Goal: Task Accomplishment & Management: Use online tool/utility

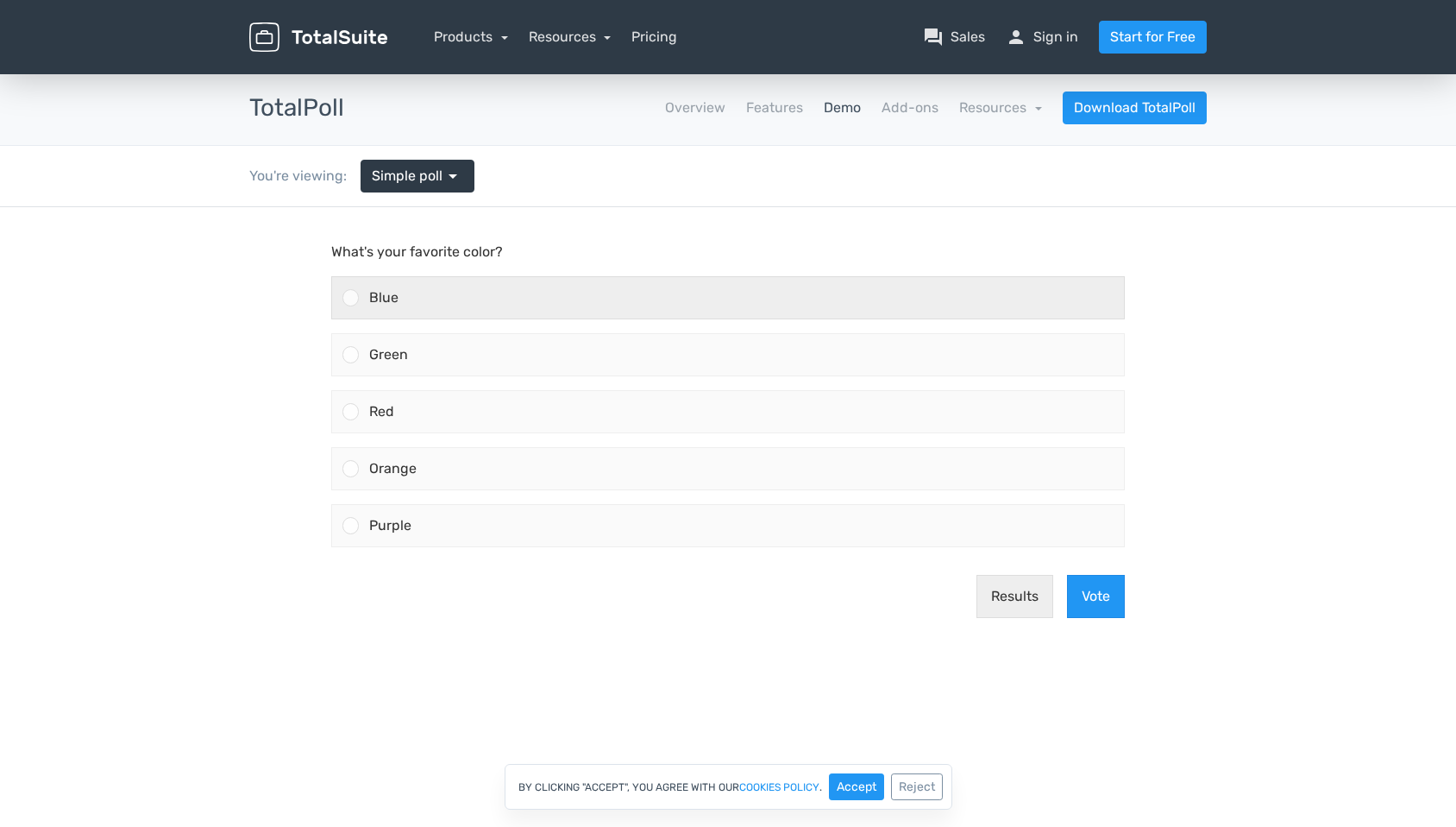
click at [1033, 307] on div "Blue" at bounding box center [742, 297] width 765 height 41
click at [352, 297] on input "Blue" at bounding box center [352, 297] width 0 height 0
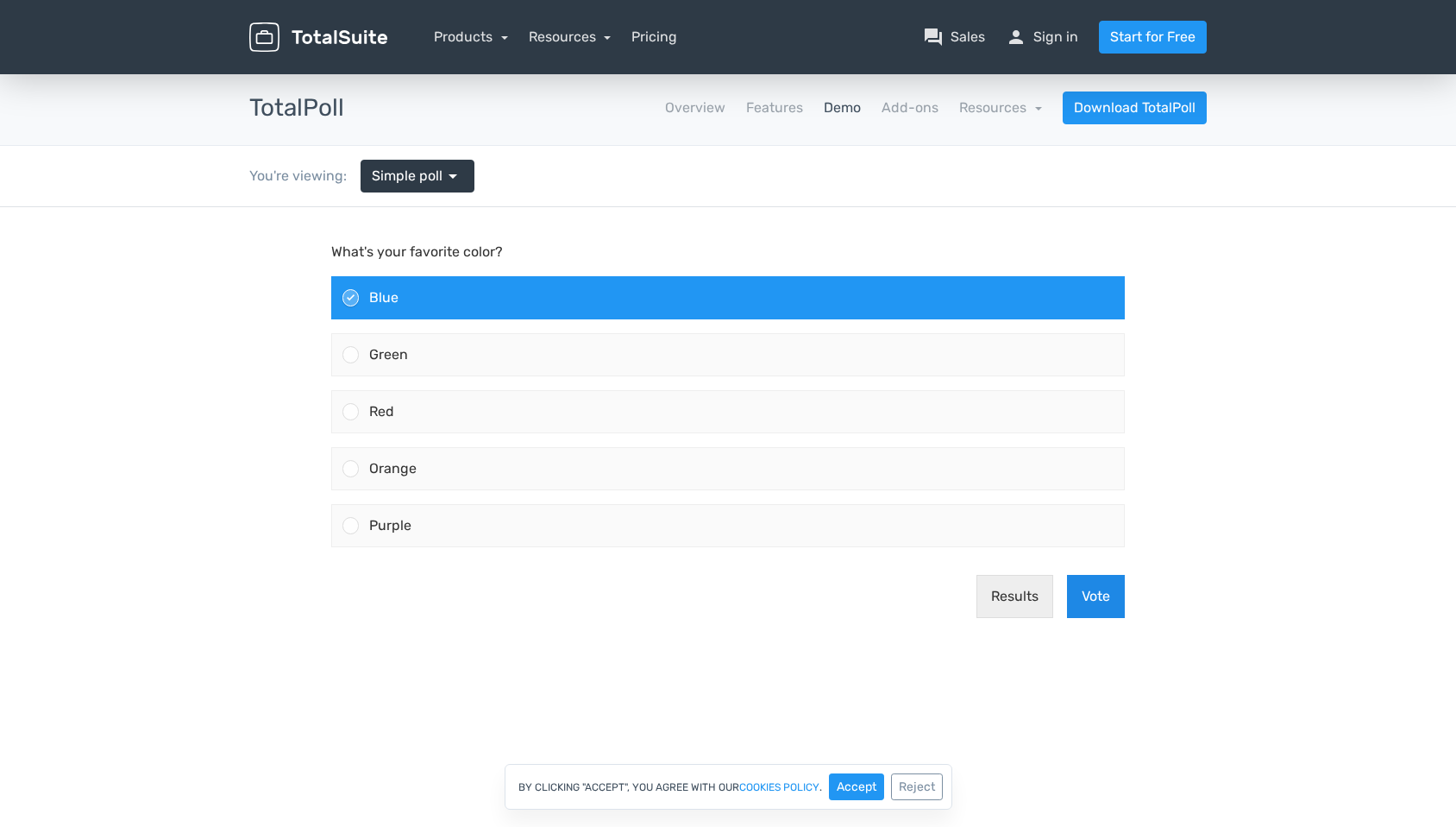
click at [1085, 602] on button "Vote" at bounding box center [1096, 596] width 58 height 43
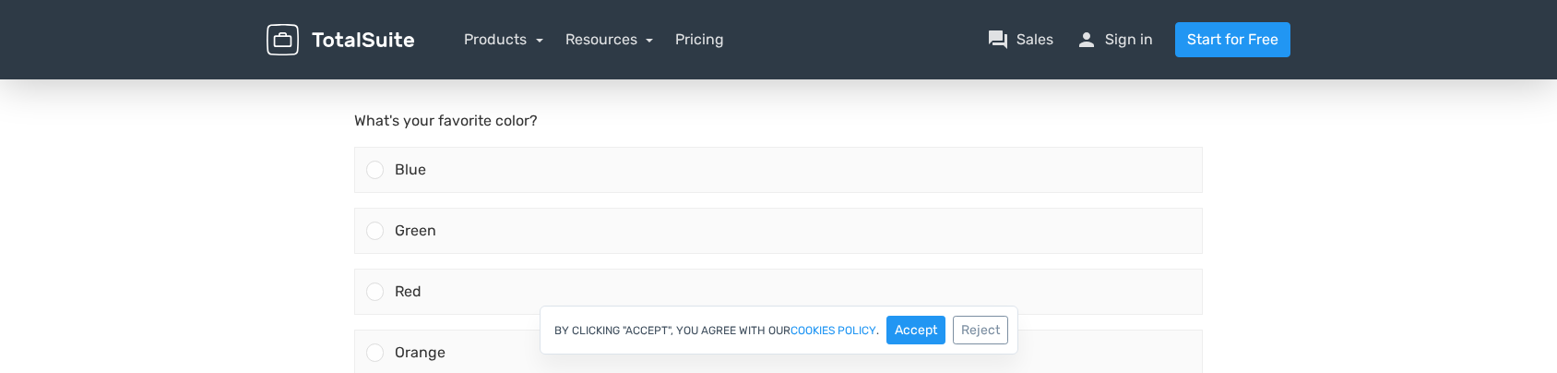
scroll to position [163, 0]
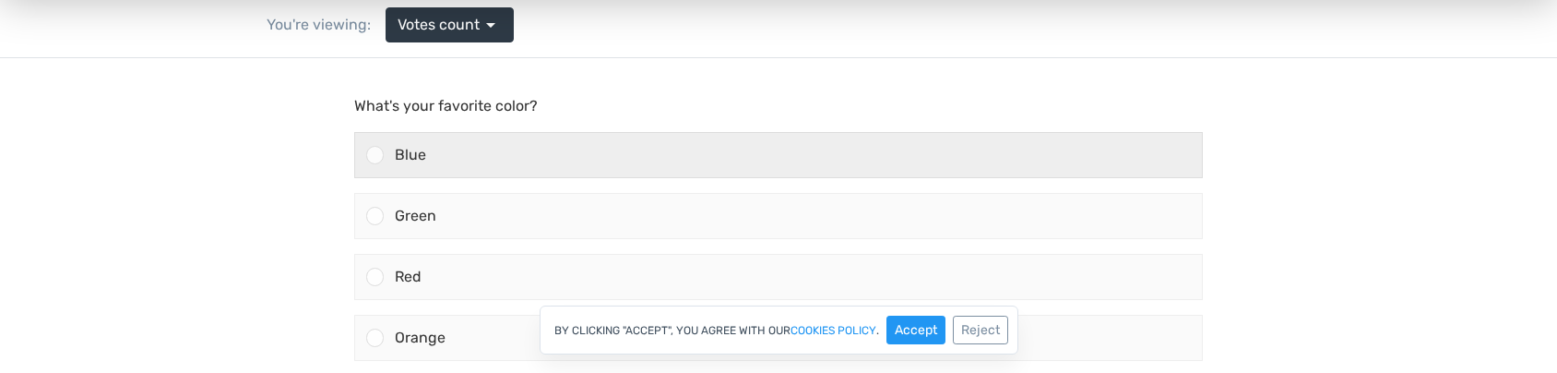
click at [589, 153] on div "Blue" at bounding box center [793, 155] width 818 height 44
click at [376, 155] on input "Blue" at bounding box center [376, 155] width 0 height 0
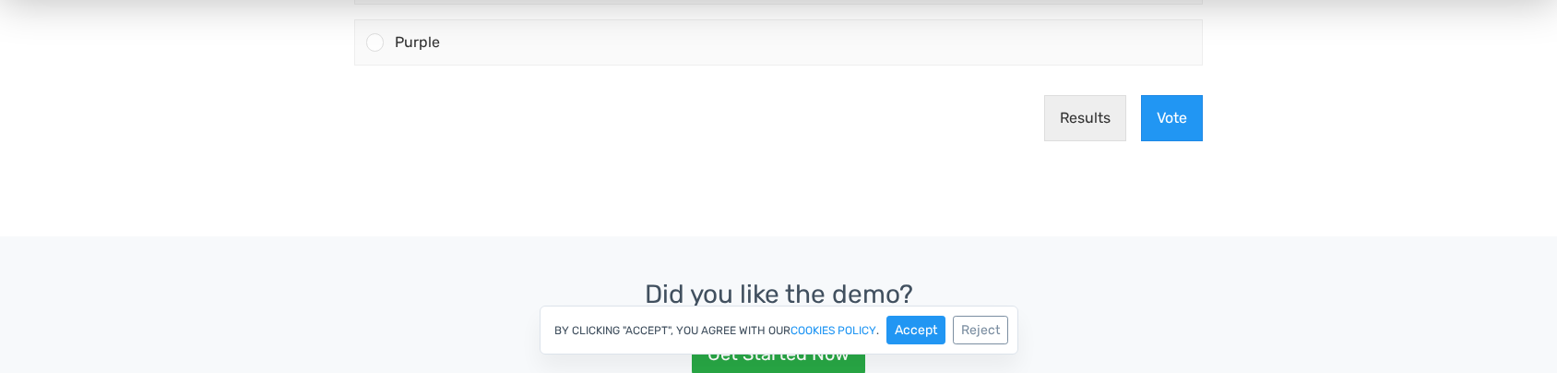
scroll to position [526, 0]
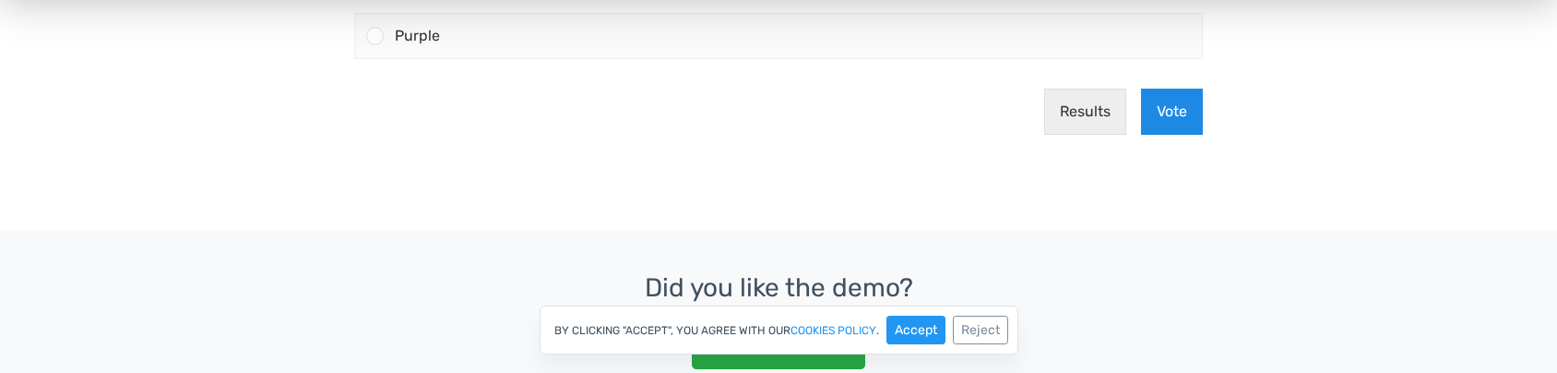
click at [1167, 122] on button "Vote" at bounding box center [1172, 112] width 62 height 46
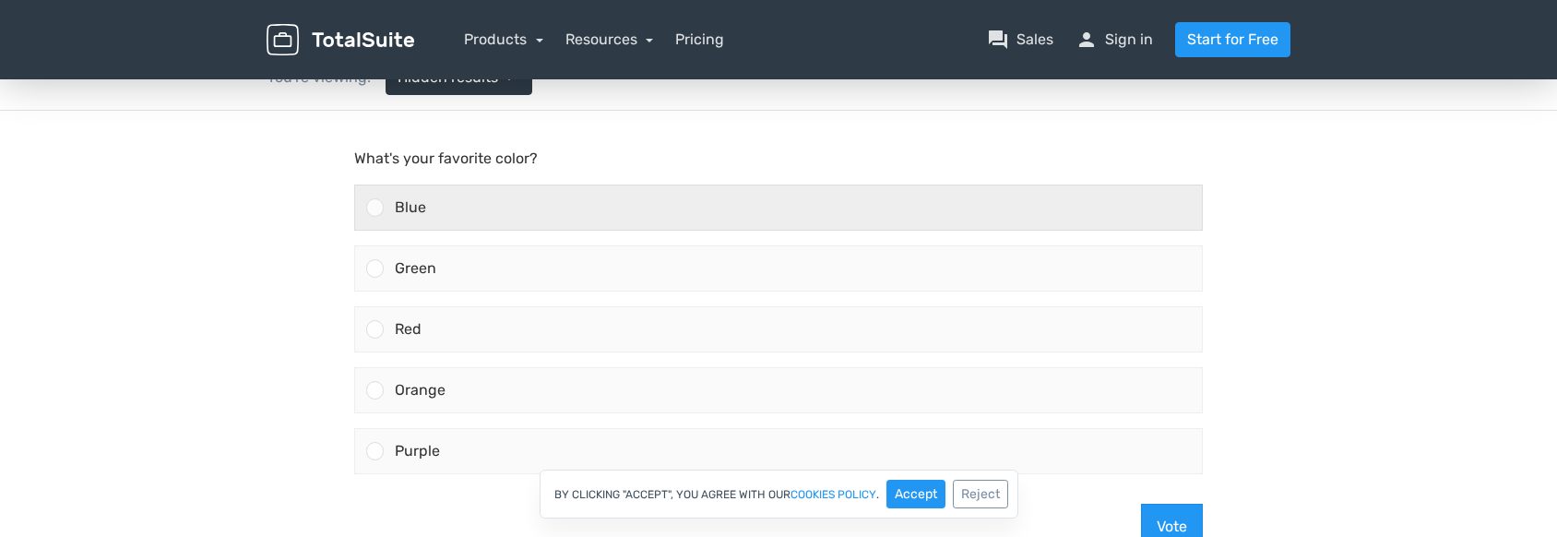
scroll to position [109, 0]
click at [403, 215] on span "Blue" at bounding box center [410, 209] width 31 height 18
click at [376, 209] on input "Blue" at bounding box center [376, 209] width 0 height 0
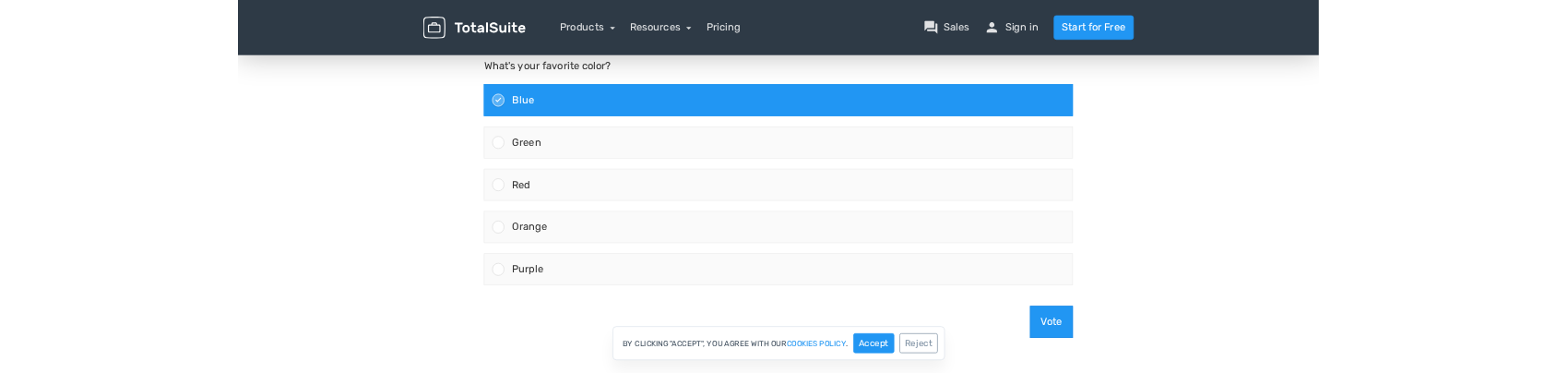
scroll to position [174, 0]
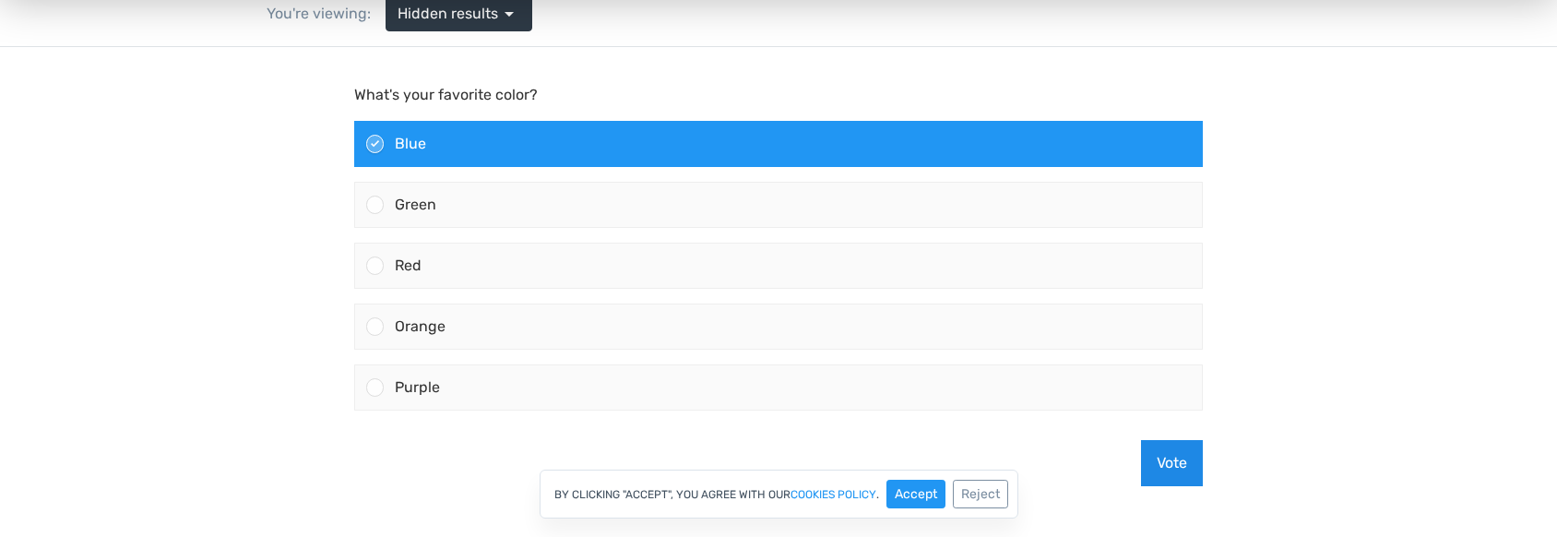
click at [1166, 458] on button "Vote" at bounding box center [1172, 463] width 62 height 46
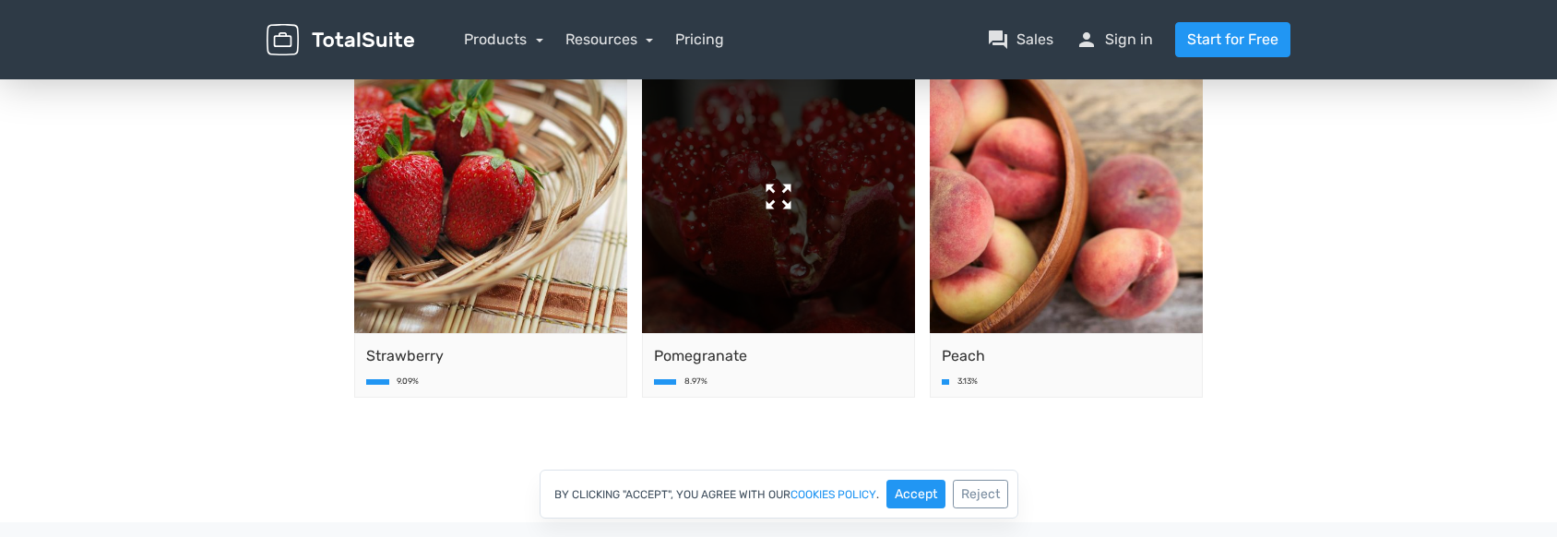
scroll to position [679, 0]
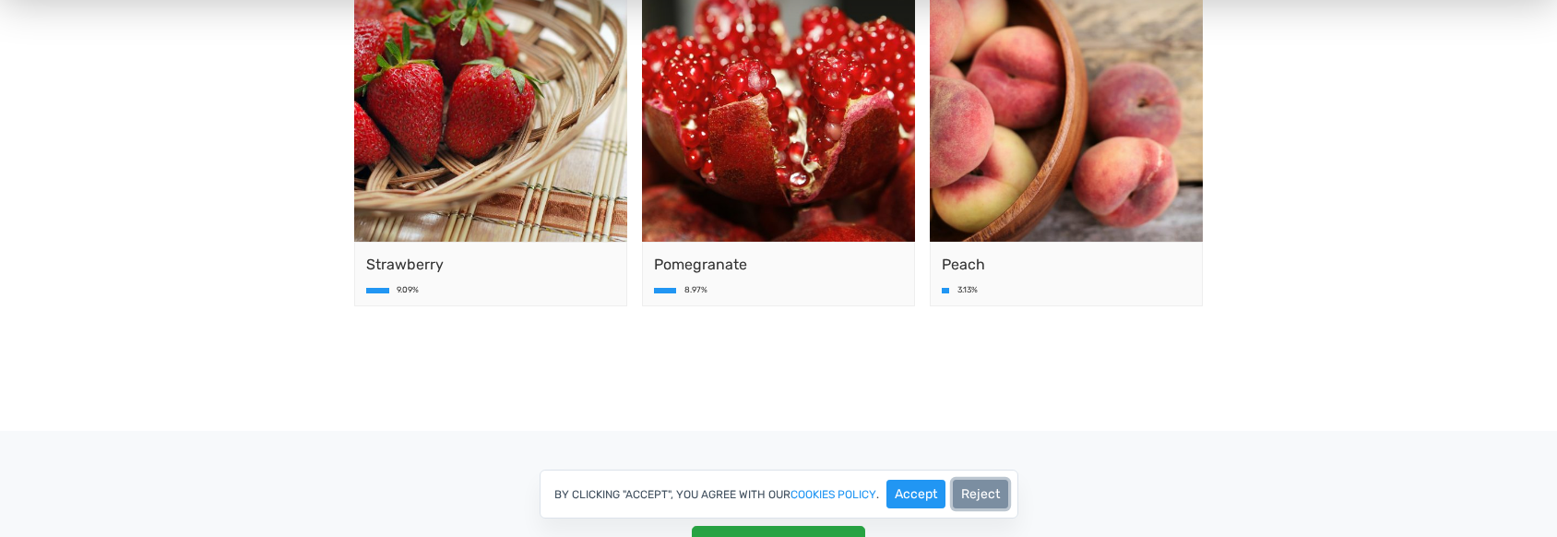
click at [998, 495] on button "Reject" at bounding box center [980, 494] width 55 height 29
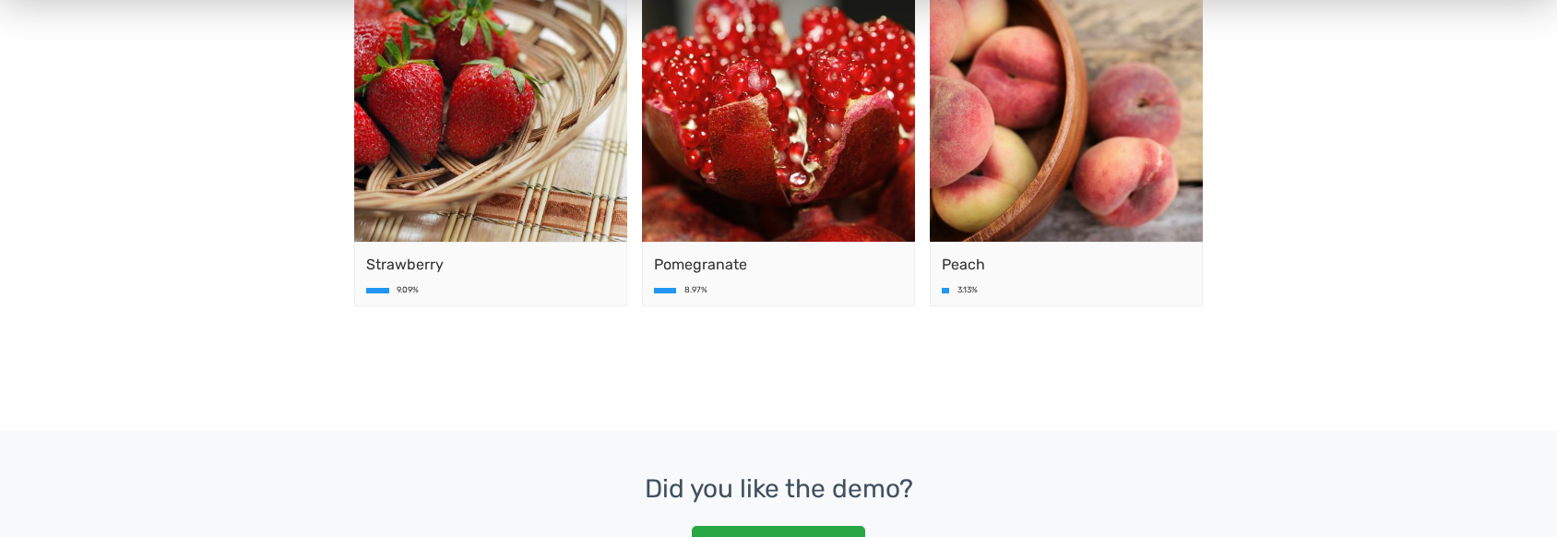
click at [998, 272] on span "Peach" at bounding box center [1066, 265] width 249 height 22
